Goal: Check status

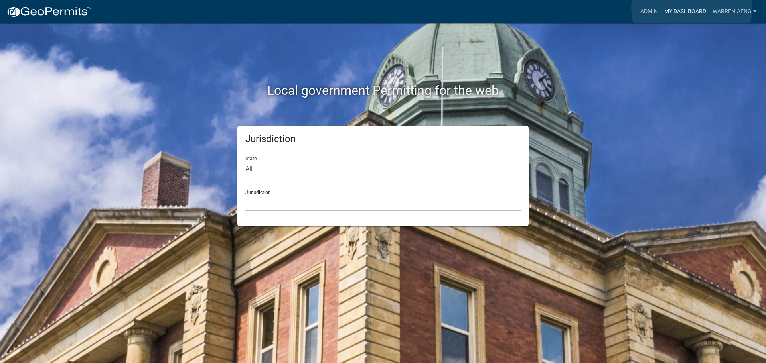
click at [692, 7] on link "My Dashboard" at bounding box center [685, 11] width 48 height 15
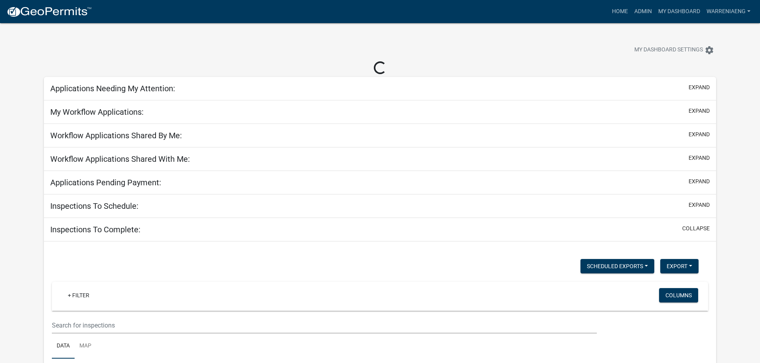
select select "3: 100"
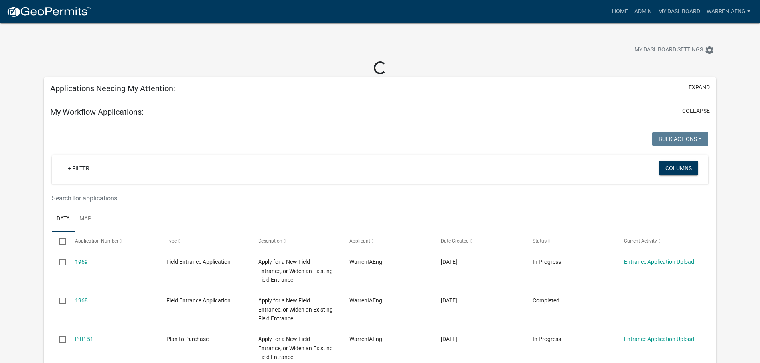
select select "2: 50"
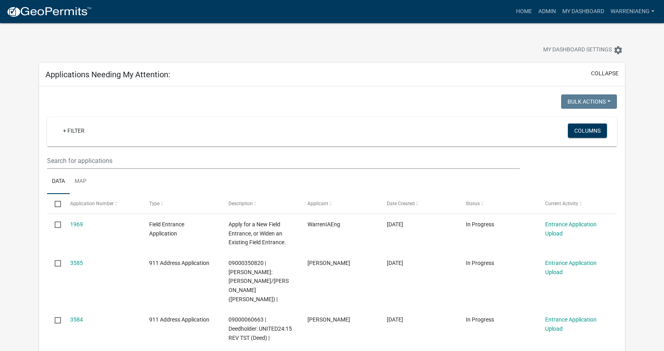
select select "2: 50"
select select "3: 100"
